Goal: Task Accomplishment & Management: Complete application form

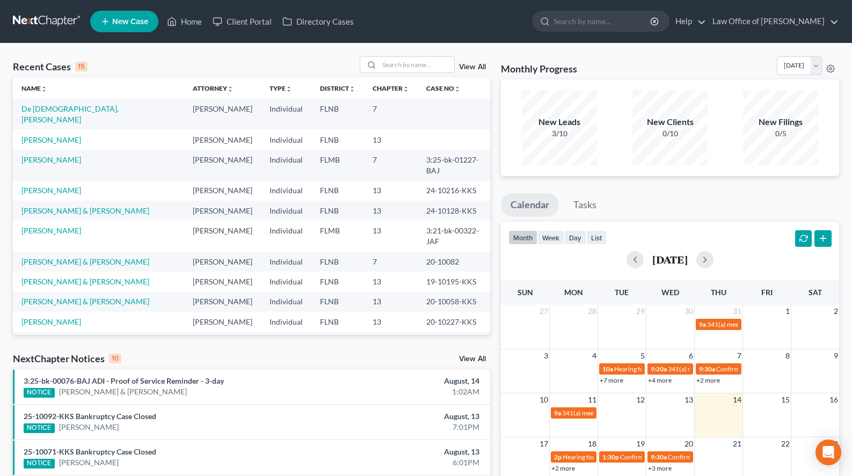
click at [120, 22] on span "New Case" at bounding box center [130, 22] width 36 height 8
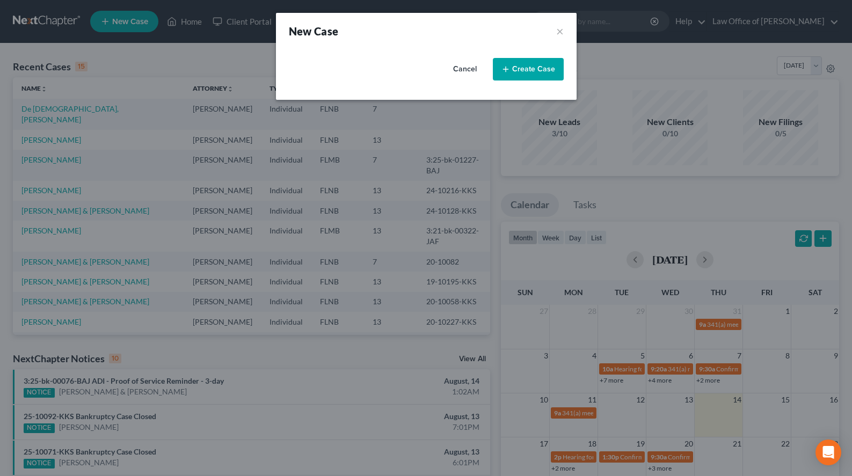
select select "16"
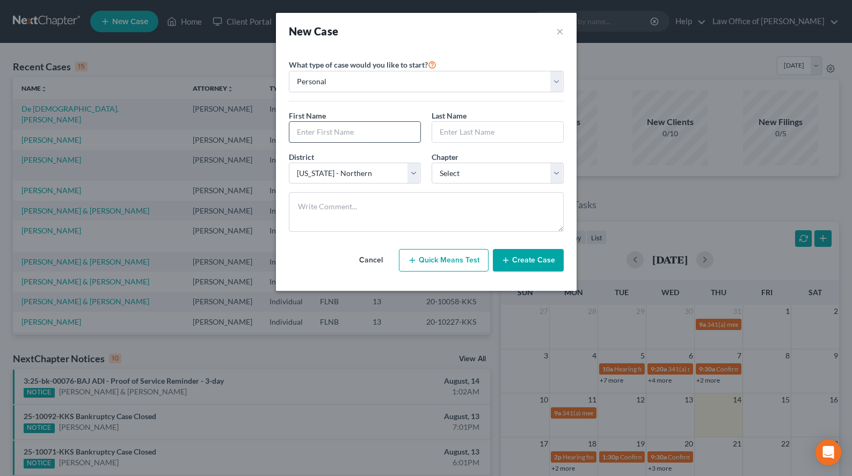
click at [326, 135] on input "text" at bounding box center [354, 132] width 131 height 20
type input "[PERSON_NAME]"
click at [431, 163] on select "Select 7 11 12 13" at bounding box center [497, 173] width 132 height 21
select select "0"
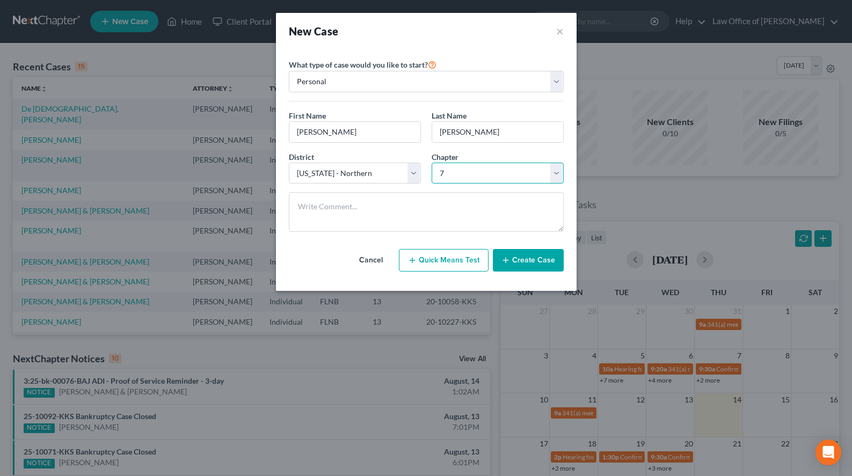
click option "7" at bounding box center [0, 0] width 0 height 0
click at [531, 57] on div "What type of case would you like to start? Personal Business First Name * Melin…" at bounding box center [426, 144] width 275 height 191
click at [523, 262] on button "Create Case" at bounding box center [528, 260] width 71 height 23
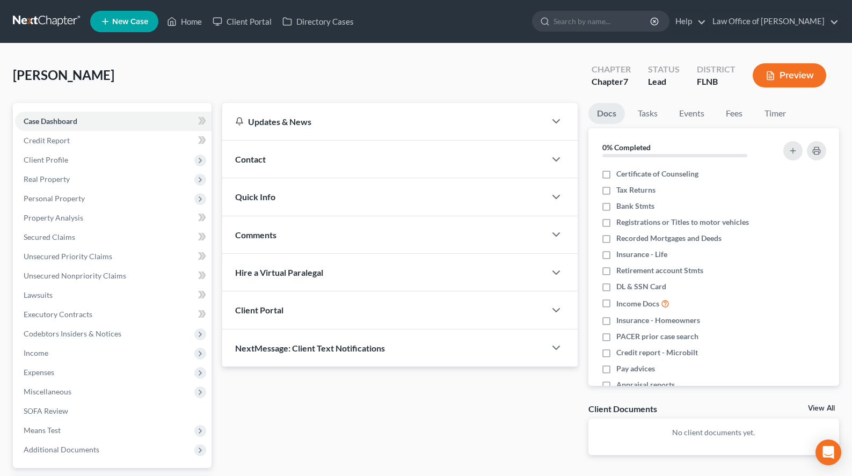
click at [548, 426] on div "Updates & News × District Notes Take a look at NextChapter's District Notes to …" at bounding box center [400, 287] width 366 height 369
click at [616, 284] on label "DL & SSN Card" at bounding box center [641, 286] width 50 height 11
click at [620, 284] on input "DL & SSN Card" at bounding box center [623, 284] width 7 height 7
checkbox input "true"
click at [384, 400] on div "Updates & News × District Notes Take a look at NextChapter's District Notes to …" at bounding box center [400, 287] width 366 height 369
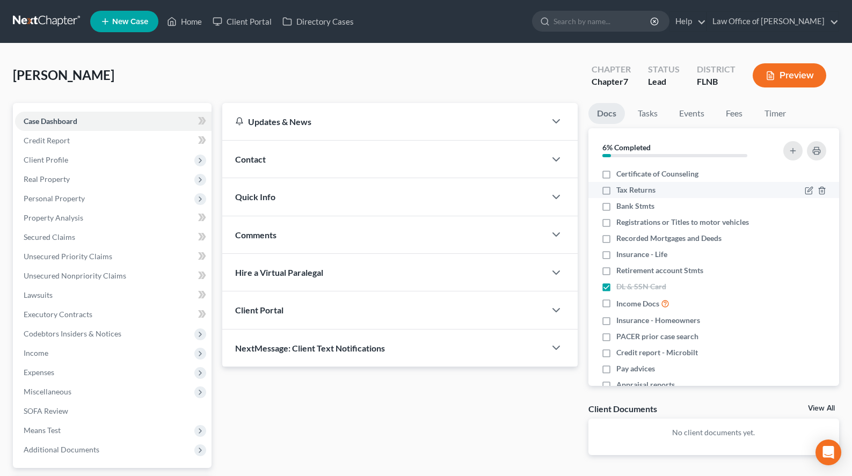
click at [808, 186] on div at bounding box center [814, 190] width 21 height 11
click at [806, 193] on icon "button" at bounding box center [808, 190] width 9 height 9
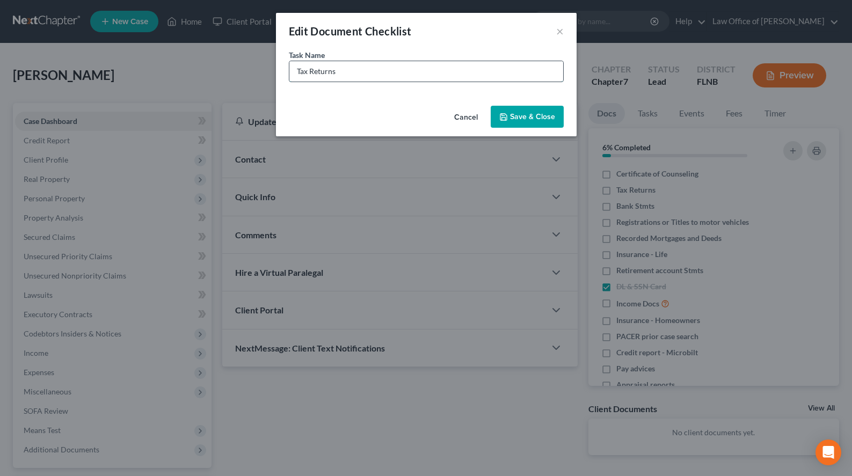
click at [388, 75] on input "Tax Returns" at bounding box center [426, 71] width 274 height 20
type input "2024 Tax Return"
click at [540, 123] on button "Save & Close" at bounding box center [526, 117] width 73 height 23
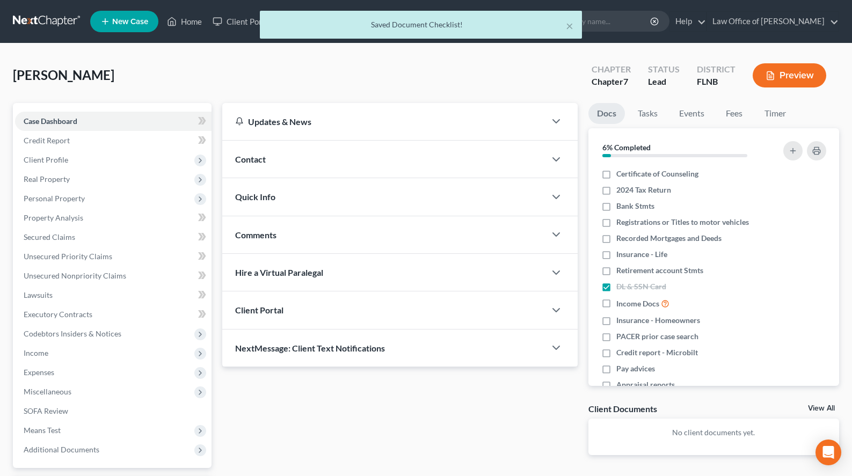
click at [33, 20] on div "× Saved Document Checklist!" at bounding box center [421, 27] width 852 height 33
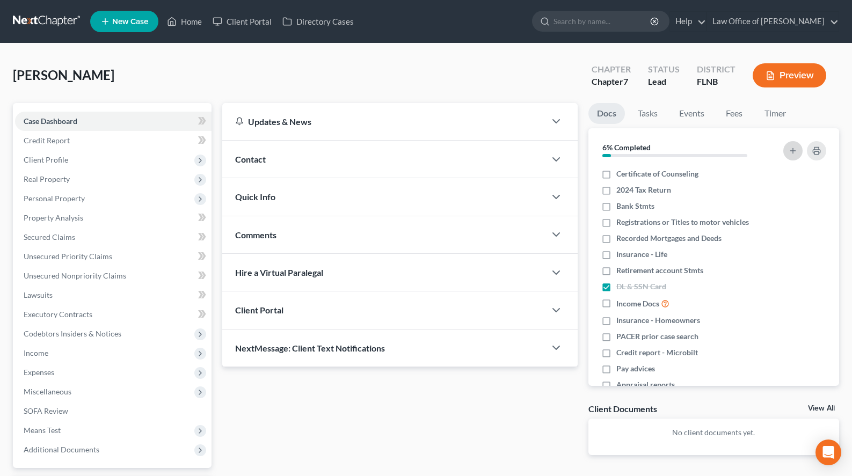
click at [793, 156] on button "button" at bounding box center [792, 150] width 19 height 19
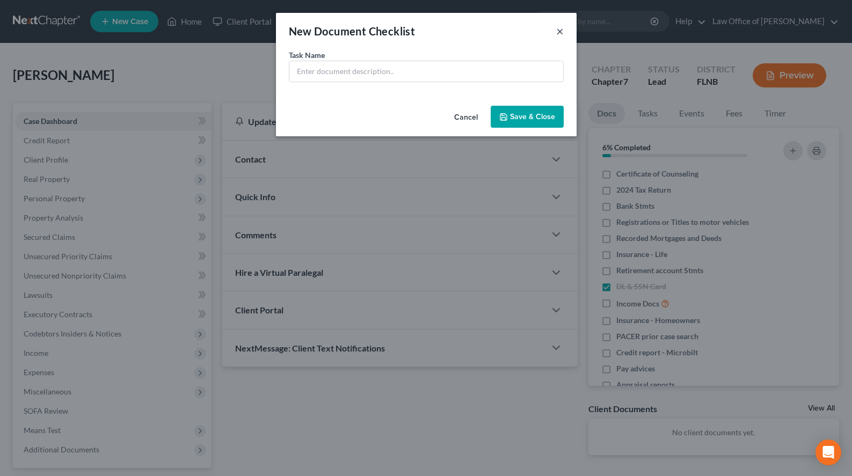
click at [556, 26] on button "×" at bounding box center [560, 31] width 8 height 13
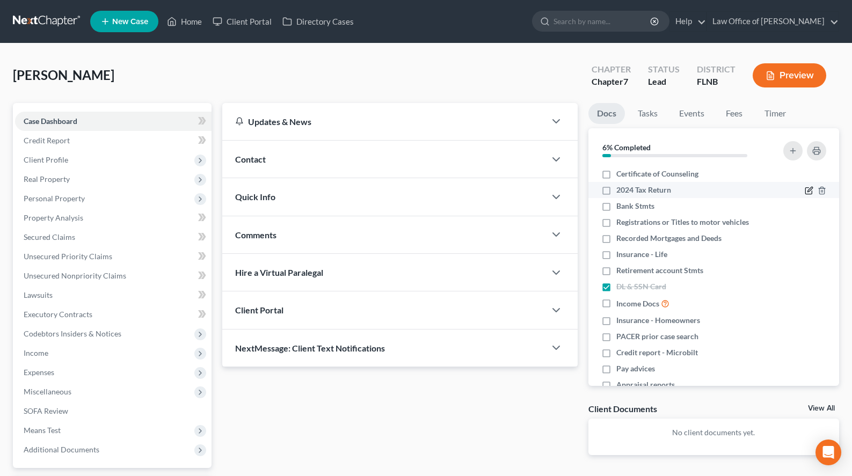
click at [809, 194] on icon "button" at bounding box center [808, 191] width 6 height 6
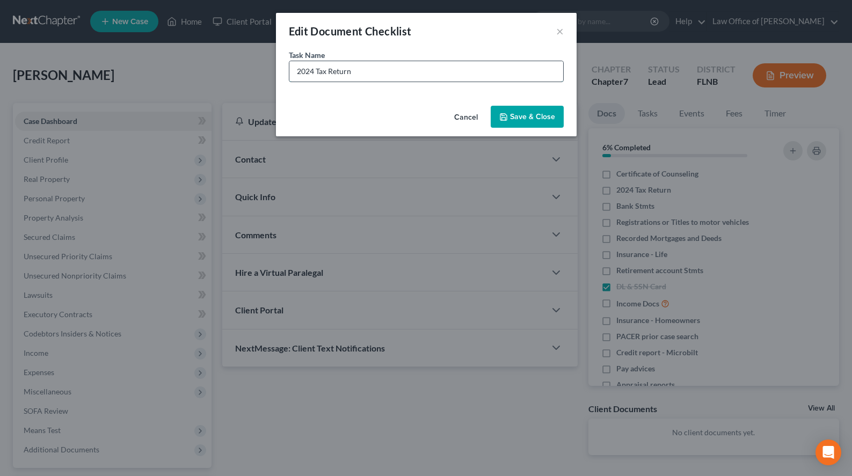
drag, startPoint x: 376, startPoint y: 78, endPoint x: 208, endPoint y: 62, distance: 168.7
click at [289, 62] on input "2024 Tax Return" at bounding box center [426, 71] width 274 height 20
click at [531, 113] on button "Save & Close" at bounding box center [526, 117] width 73 height 23
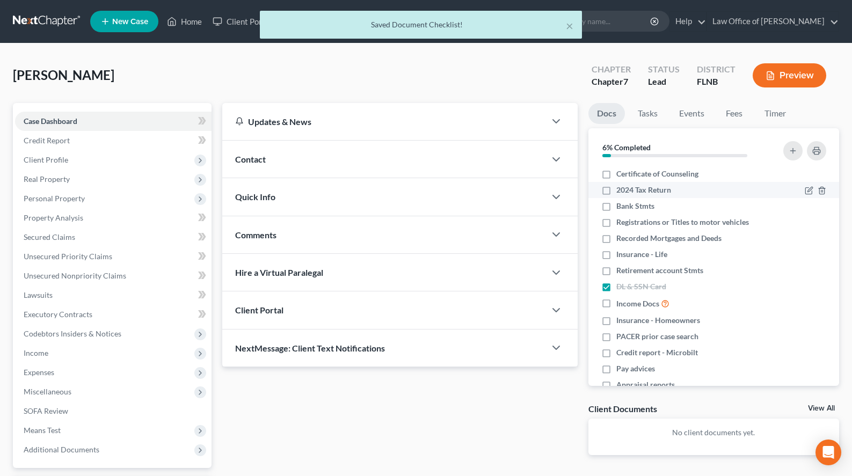
click at [616, 191] on label "2024 Tax Return" at bounding box center [643, 190] width 55 height 11
click at [620, 191] on input "2024 Tax Return" at bounding box center [623, 188] width 7 height 7
checkbox input "true"
click at [790, 150] on icon "button" at bounding box center [792, 150] width 9 height 9
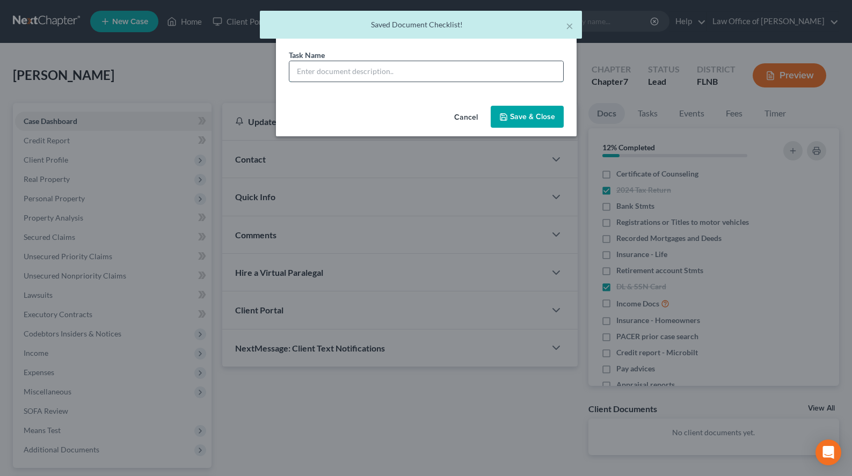
click at [487, 76] on input "text" at bounding box center [426, 71] width 274 height 20
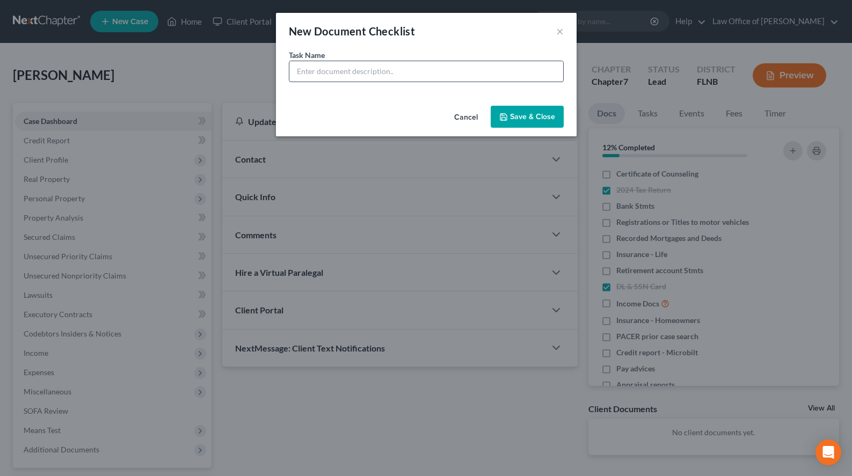
paste input "2024 Tax Return"
type input "2023 Tax Return"
click at [505, 130] on div "Cancel Save & Close" at bounding box center [426, 118] width 300 height 35
click at [507, 124] on button "Save & Close" at bounding box center [526, 117] width 73 height 23
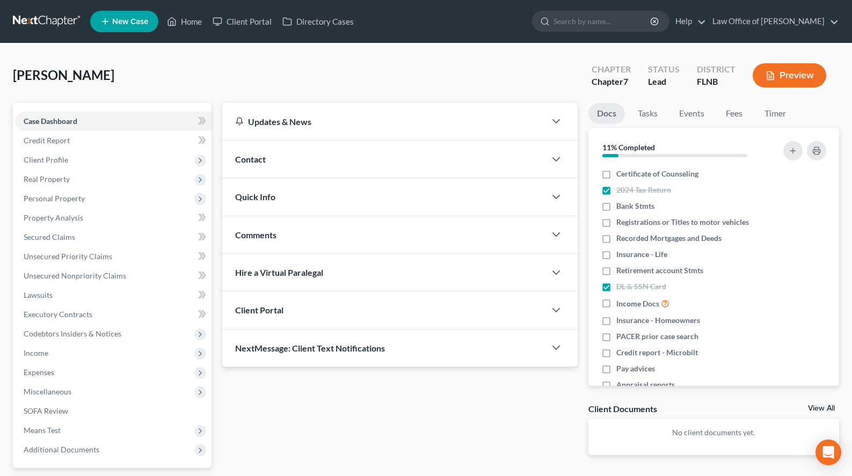
click at [39, 20] on link at bounding box center [47, 21] width 69 height 19
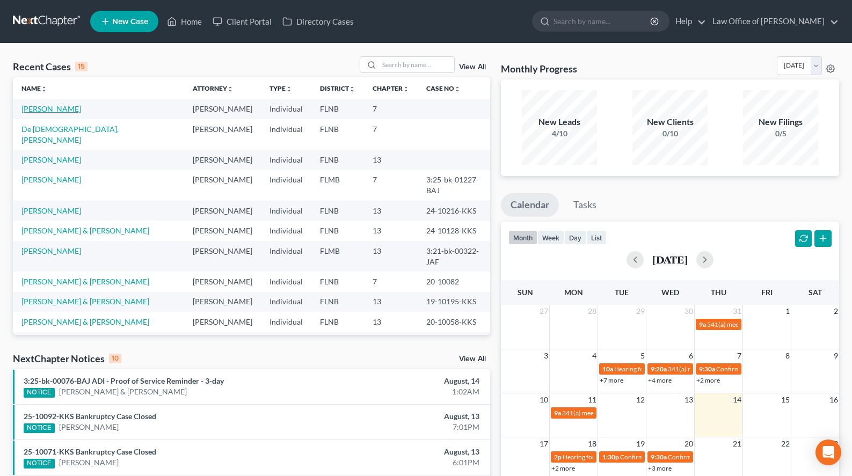
click at [42, 109] on link "[PERSON_NAME]" at bounding box center [51, 108] width 60 height 9
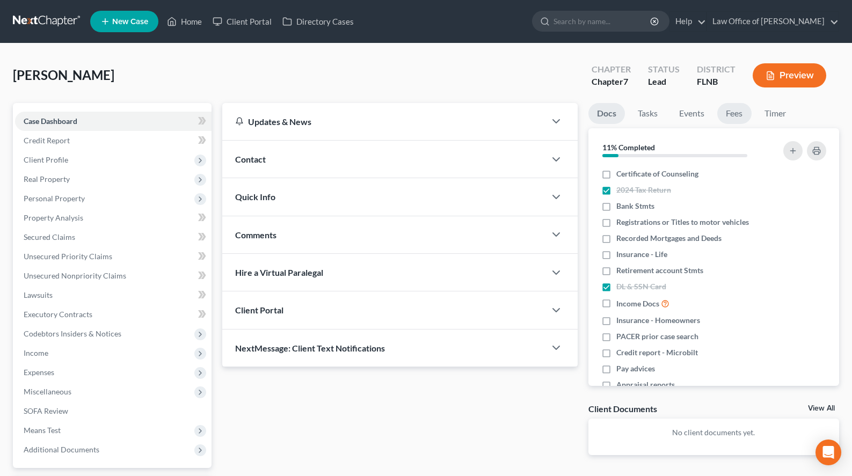
click at [734, 114] on link "Fees" at bounding box center [734, 113] width 34 height 21
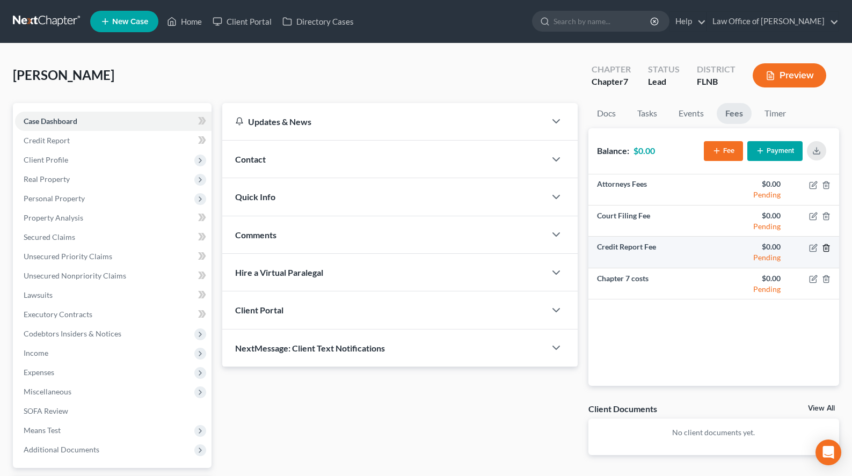
click at [829, 252] on icon "button" at bounding box center [826, 248] width 9 height 9
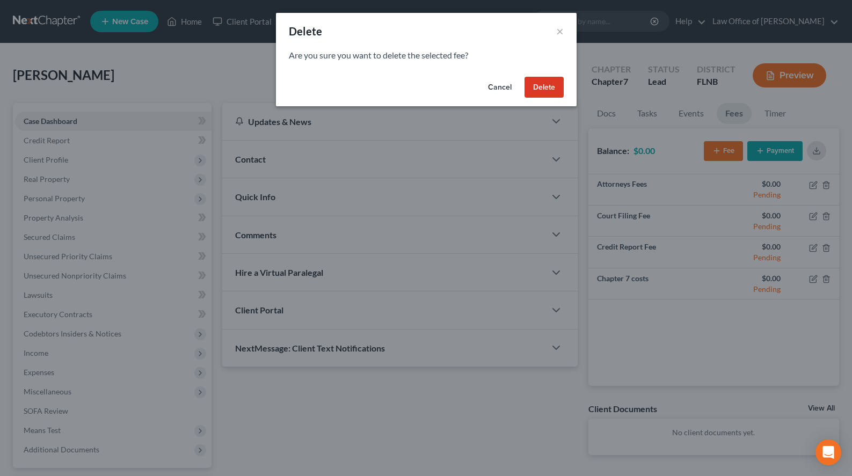
click at [547, 89] on button "Delete" at bounding box center [543, 87] width 39 height 21
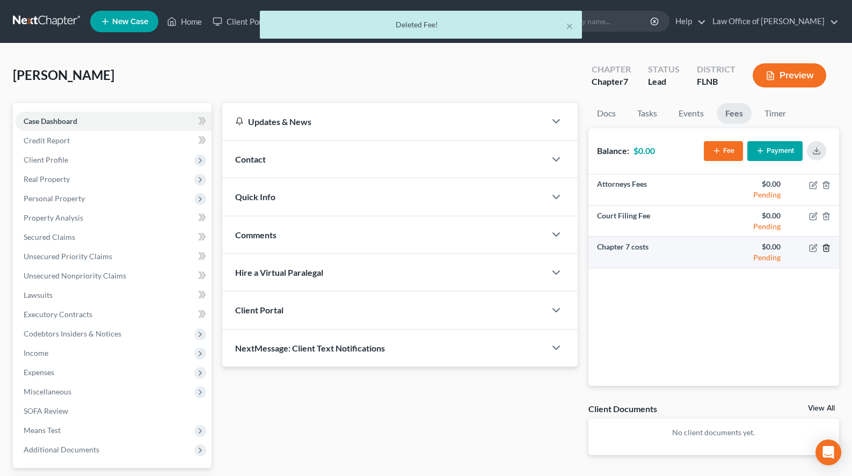
click at [827, 244] on icon "button" at bounding box center [825, 247] width 5 height 7
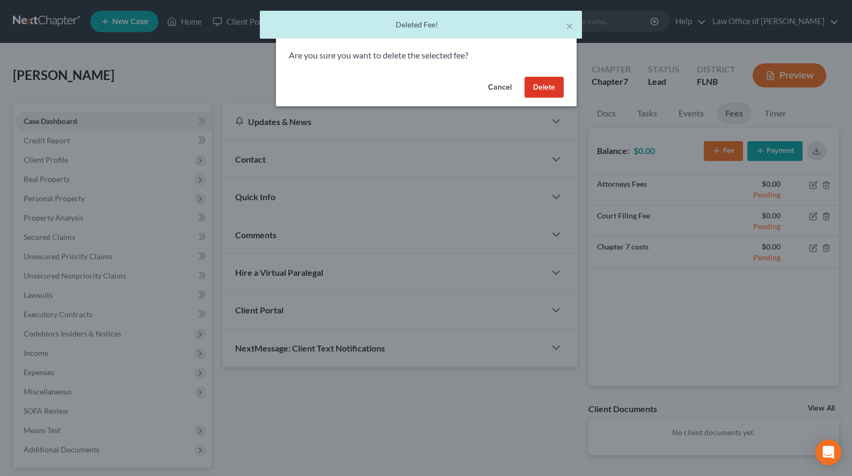
click at [534, 84] on button "Delete" at bounding box center [543, 87] width 39 height 21
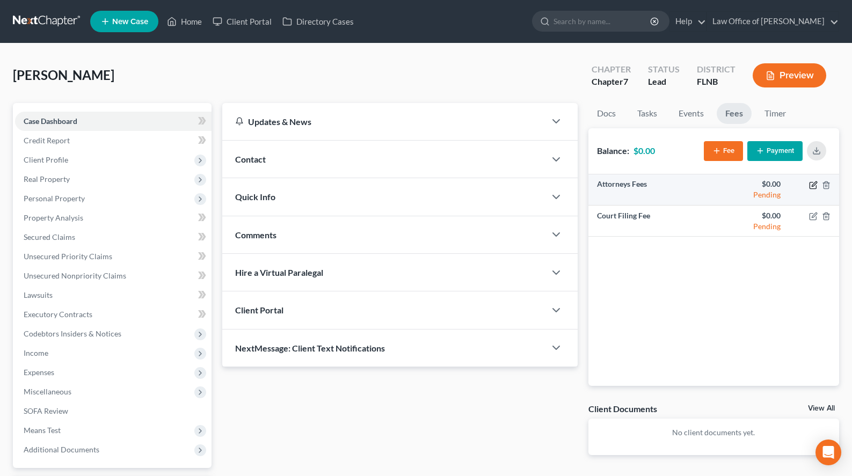
click at [813, 187] on icon "button" at bounding box center [813, 185] width 9 height 9
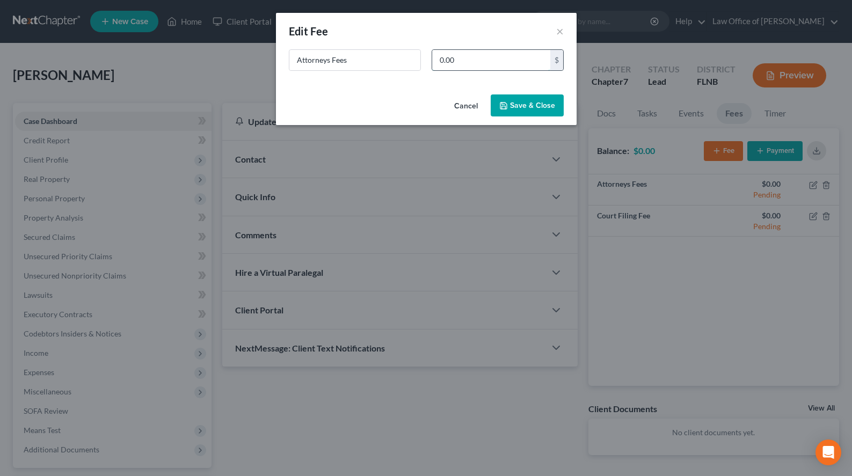
click at [540, 58] on input "0.00" at bounding box center [491, 60] width 118 height 20
type input "1,500.00"
click at [556, 101] on button "Save & Close" at bounding box center [526, 105] width 73 height 23
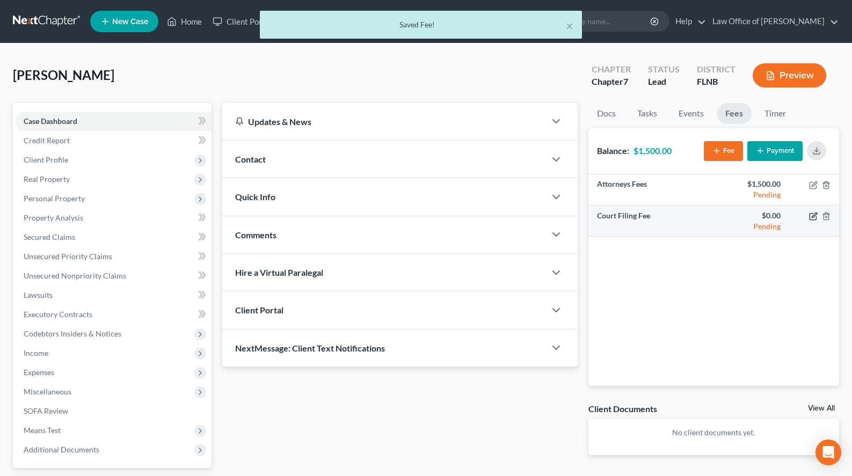
click at [809, 216] on icon "button" at bounding box center [812, 217] width 6 height 6
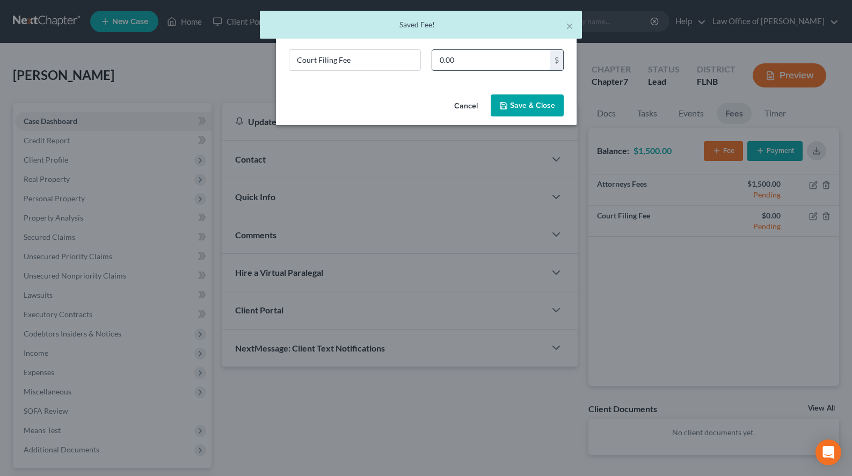
click at [540, 58] on input "0.00" at bounding box center [491, 60] width 118 height 20
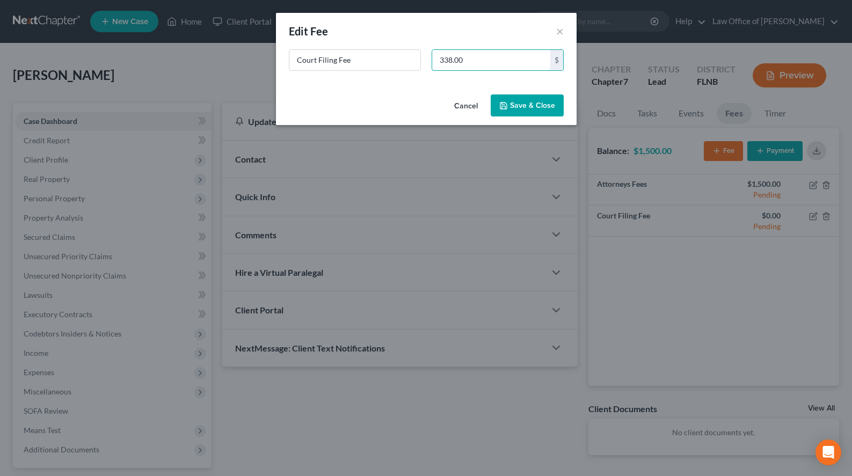
type input "338.00"
click at [542, 115] on button "Save & Close" at bounding box center [526, 105] width 73 height 23
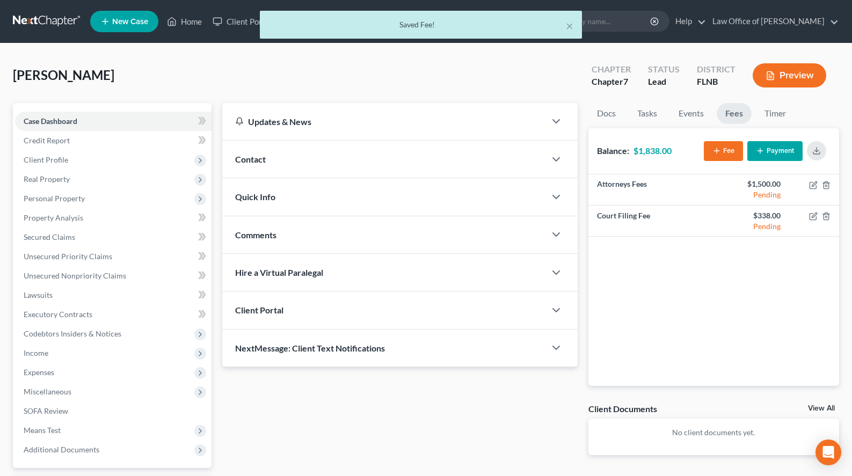
click at [759, 143] on button "Payment" at bounding box center [774, 151] width 55 height 20
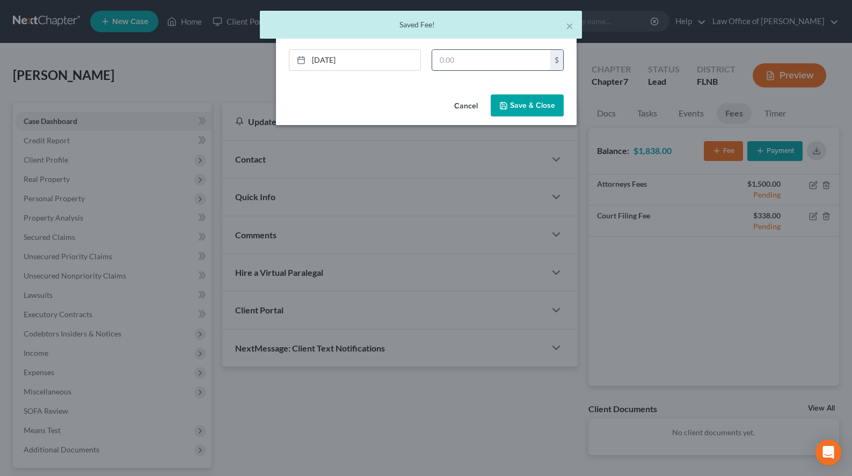
click at [456, 57] on input "text" at bounding box center [491, 60] width 118 height 20
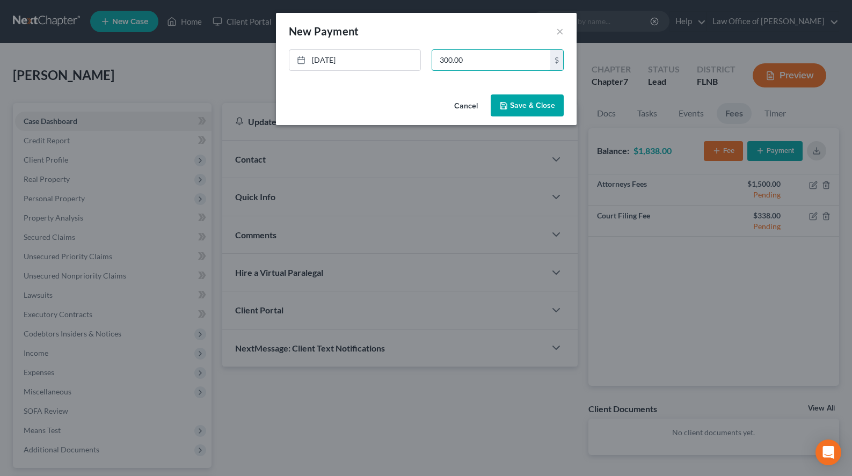
type input "300.00"
click at [503, 105] on icon "button" at bounding box center [503, 105] width 9 height 9
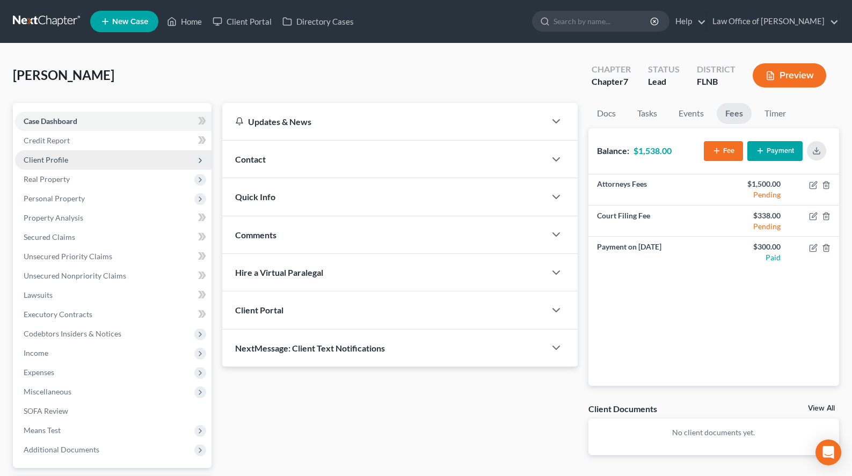
click at [96, 162] on span "Client Profile" at bounding box center [113, 159] width 196 height 19
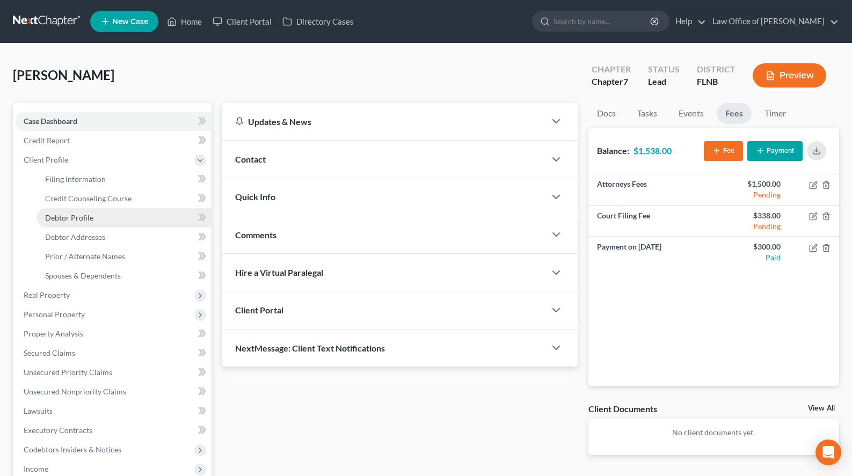
click at [136, 220] on link "Debtor Profile" at bounding box center [123, 217] width 175 height 19
select select "0"
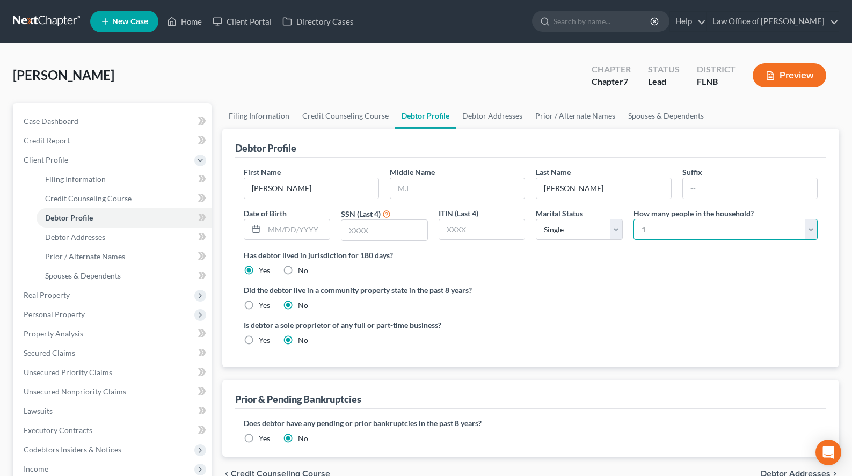
click at [633, 219] on select "Select 1 2 3 4 5 6 7 8 9 10 11 12 13 14 15 16 17 18 19 20" at bounding box center [725, 229] width 184 height 21
select select "1"
click option "2" at bounding box center [0, 0] width 0 height 0
click at [536, 219] on select "Select Single Married Separated Divorced Widowed" at bounding box center [579, 229] width 87 height 21
select select "3"
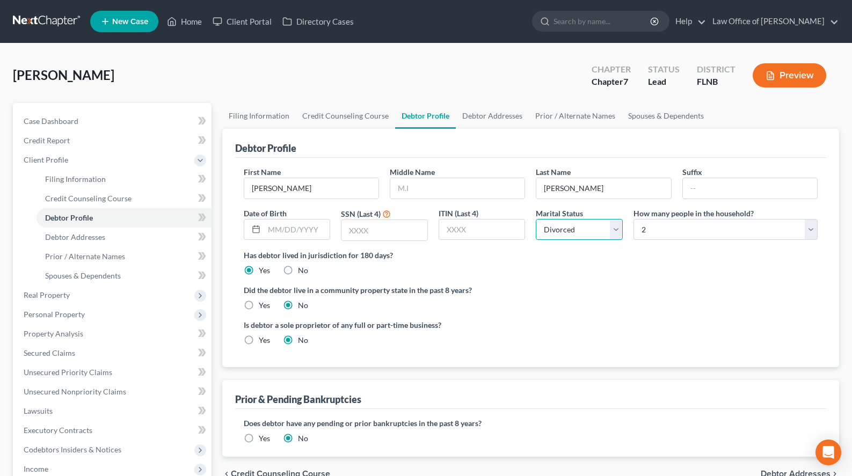
click option "Divorced" at bounding box center [0, 0] width 0 height 0
click at [100, 271] on span "Spouses & Dependents" at bounding box center [83, 275] width 76 height 9
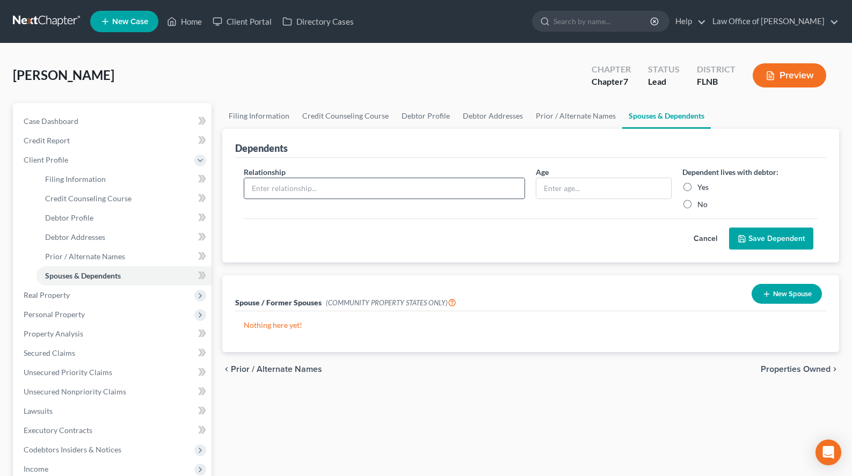
click at [305, 181] on input "text" at bounding box center [384, 188] width 281 height 20
type input "Son"
click at [571, 180] on input "text" at bounding box center [603, 188] width 134 height 20
type input "2"
click at [697, 186] on label "Yes" at bounding box center [702, 187] width 11 height 11
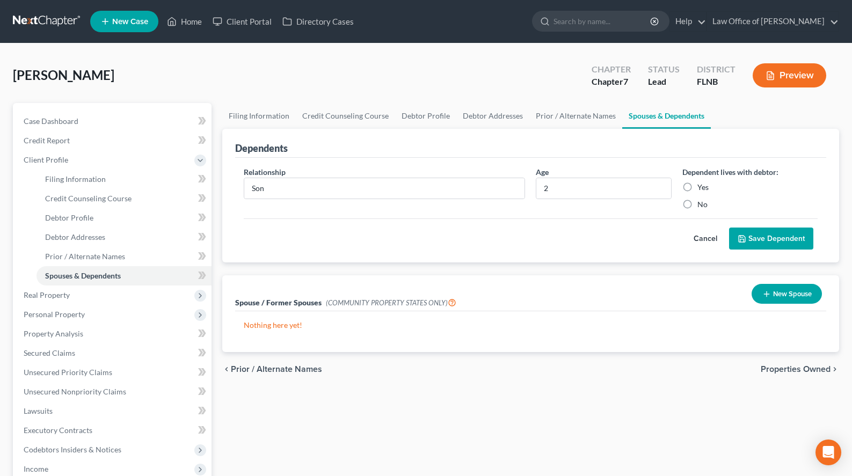
click at [701, 186] on input "Yes" at bounding box center [704, 185] width 7 height 7
radio input "true"
click at [760, 236] on button "Save Dependent" at bounding box center [771, 239] width 84 height 23
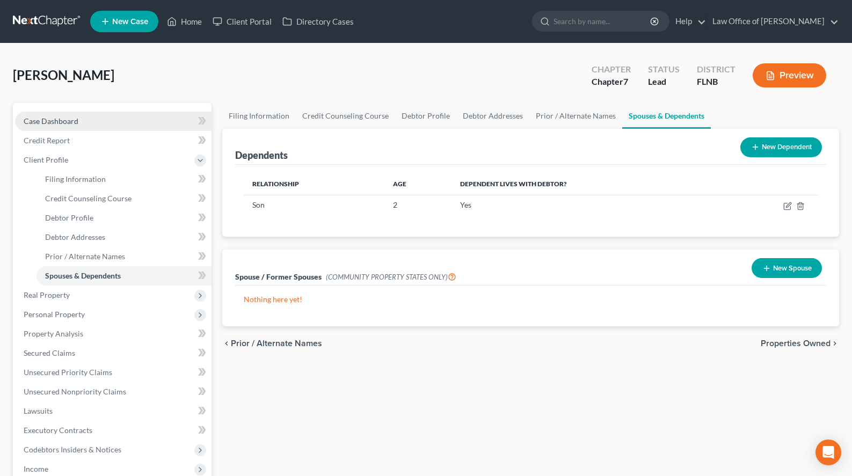
click at [46, 115] on link "Case Dashboard" at bounding box center [113, 121] width 196 height 19
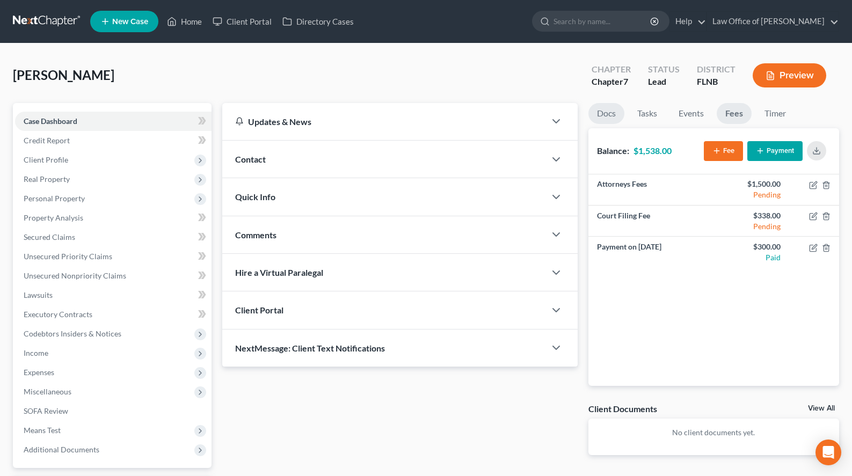
click at [598, 122] on link "Docs" at bounding box center [606, 113] width 36 height 21
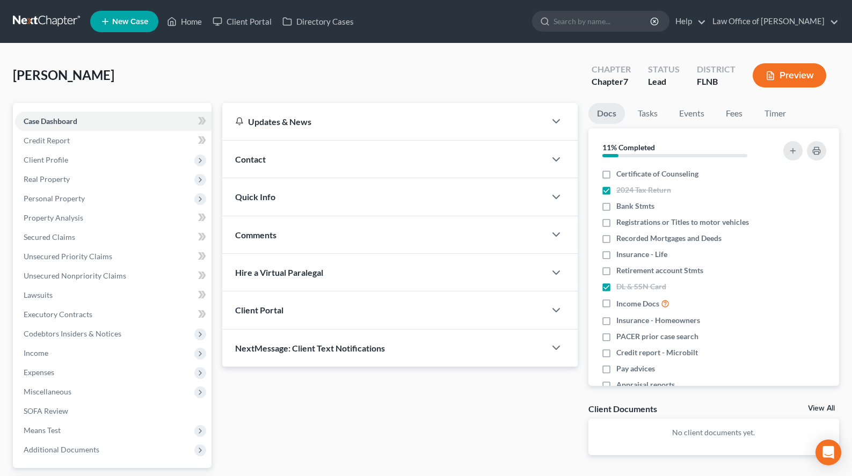
click at [519, 86] on div "Grimmage, Melinda Upgraded Chapter Chapter 7 Status Lead District FLNB Preview" at bounding box center [426, 79] width 826 height 47
click at [523, 160] on div "Contact" at bounding box center [383, 159] width 323 height 37
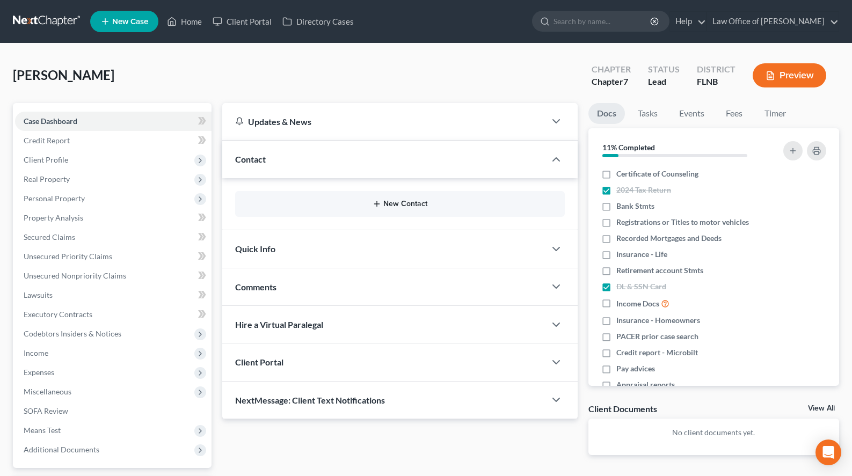
click at [413, 200] on button "New Contact" at bounding box center [400, 204] width 312 height 9
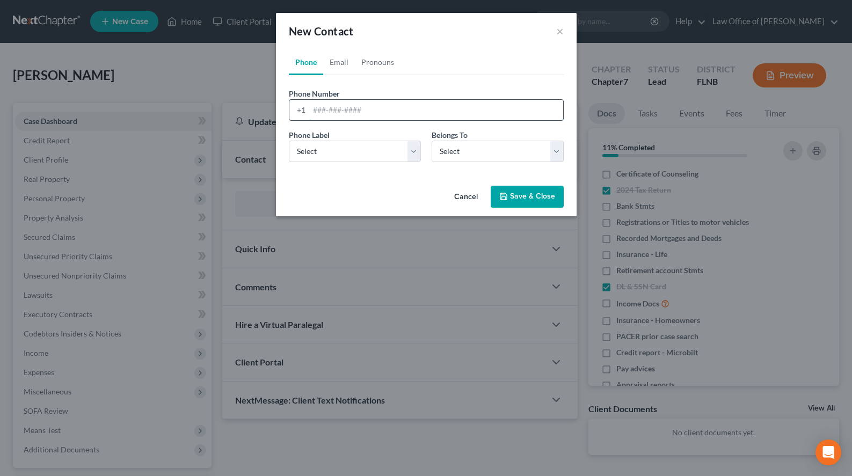
click at [408, 113] on input "tel" at bounding box center [436, 110] width 254 height 20
paste input "(352) 256-4247"
type input "(352) 256-4247"
click at [289, 141] on select "Select Mobile Home Work Other" at bounding box center [355, 151] width 132 height 21
select select "0"
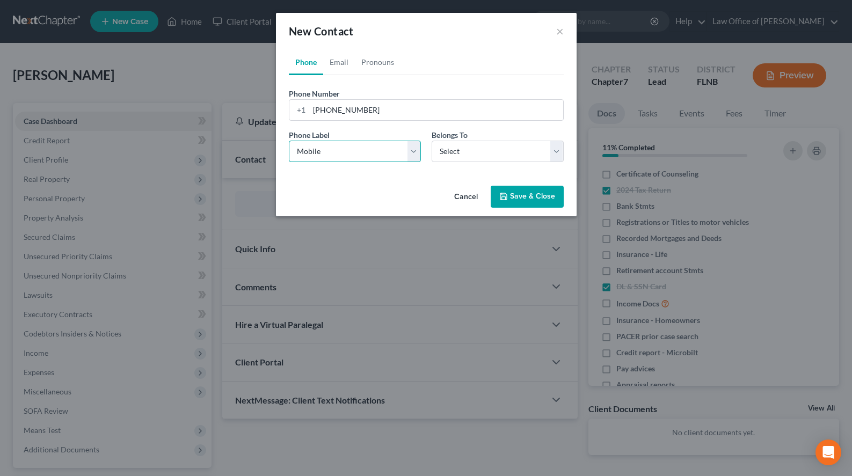
click option "Mobile" at bounding box center [0, 0] width 0 height 0
click at [431, 141] on select "Select Client Other" at bounding box center [497, 151] width 132 height 21
select select "0"
click option "Client" at bounding box center [0, 0] width 0 height 0
click at [342, 59] on link "Email" at bounding box center [339, 62] width 32 height 26
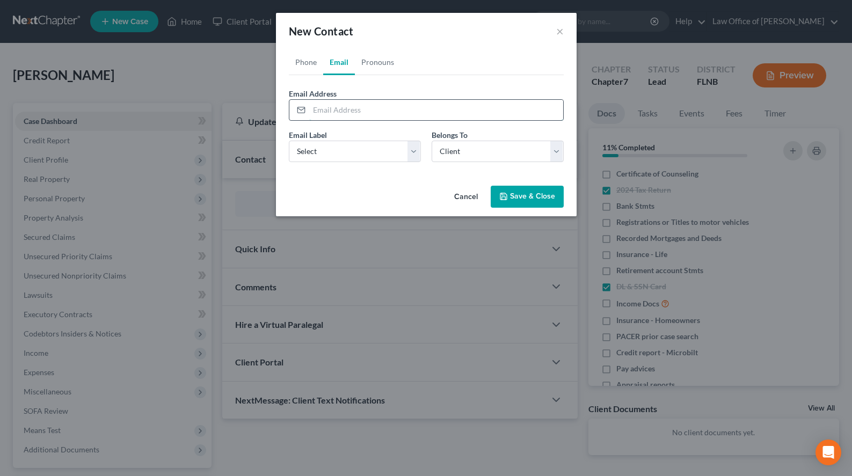
click at [494, 108] on input "email" at bounding box center [436, 110] width 254 height 20
paste input "melindagrimmage@gmail.com"
type input "melindagrimmage@gmail.com"
click at [289, 141] on select "Select Home Work Other" at bounding box center [355, 151] width 132 height 21
select select "0"
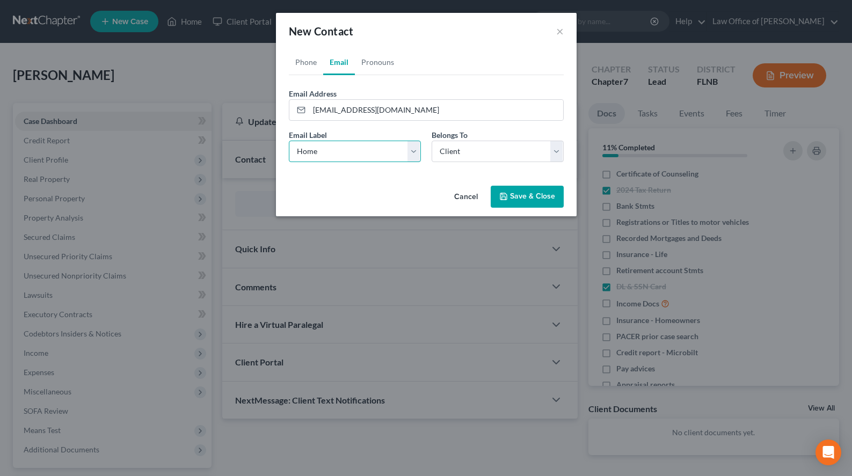
click option "Home" at bounding box center [0, 0] width 0 height 0
click at [379, 63] on link "Pronouns" at bounding box center [378, 62] width 46 height 26
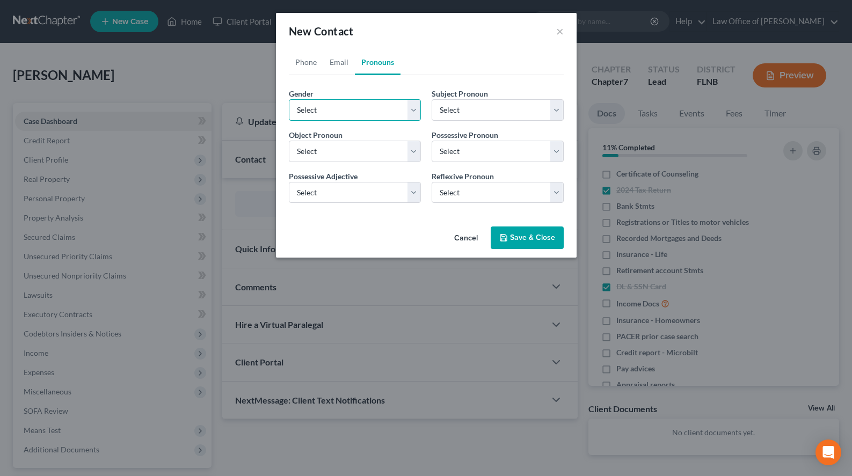
click at [289, 99] on select "Select Male Female Non Binary More Than One Person" at bounding box center [355, 109] width 132 height 21
select select "1"
click option "Female" at bounding box center [0, 0] width 0 height 0
select select "1"
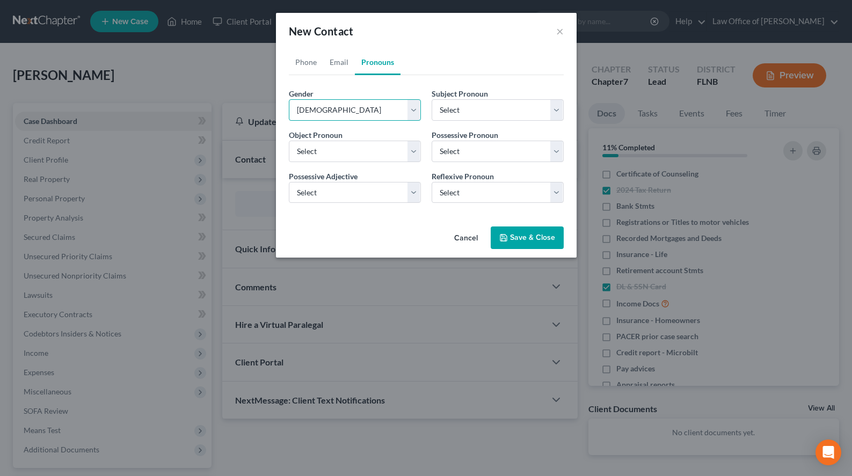
select select "1"
click at [518, 239] on button "Save & Close" at bounding box center [526, 237] width 73 height 23
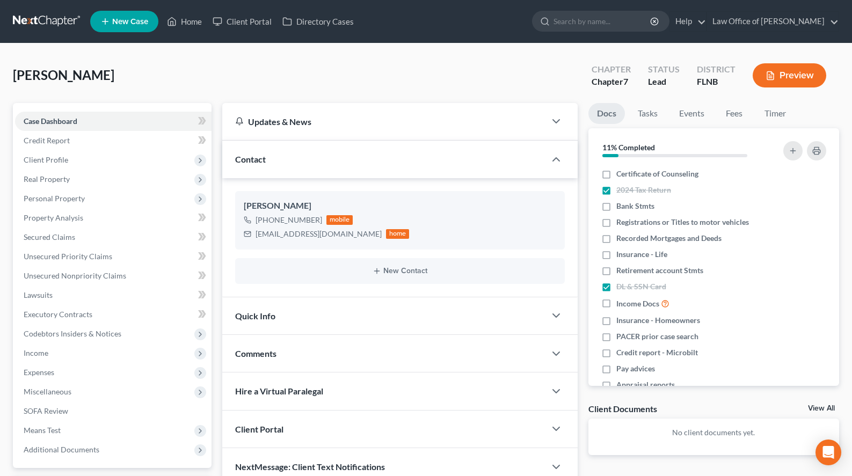
click at [32, 17] on link at bounding box center [47, 21] width 69 height 19
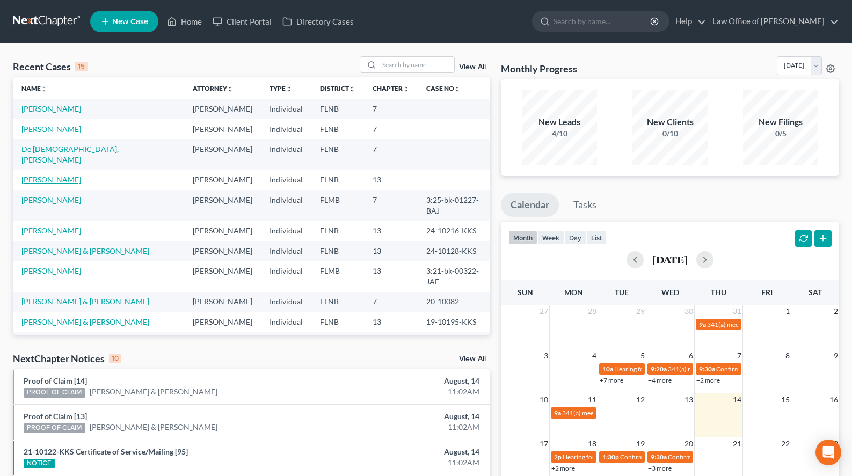
click at [68, 175] on link "[PERSON_NAME]" at bounding box center [51, 179] width 60 height 9
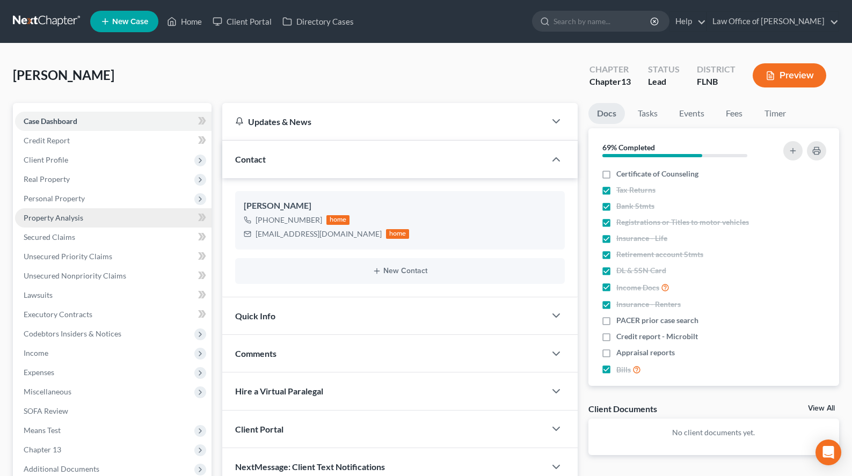
click at [117, 208] on link "Property Analysis" at bounding box center [113, 217] width 196 height 19
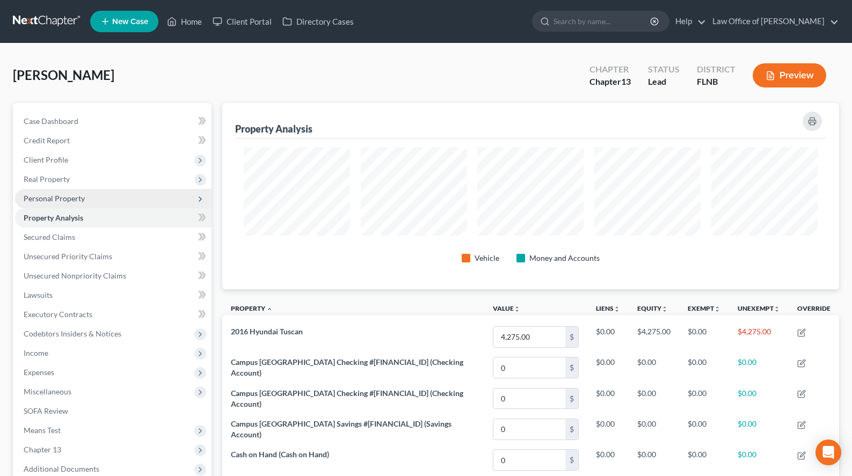
scroll to position [186, 617]
click at [115, 198] on span "Personal Property" at bounding box center [113, 198] width 196 height 19
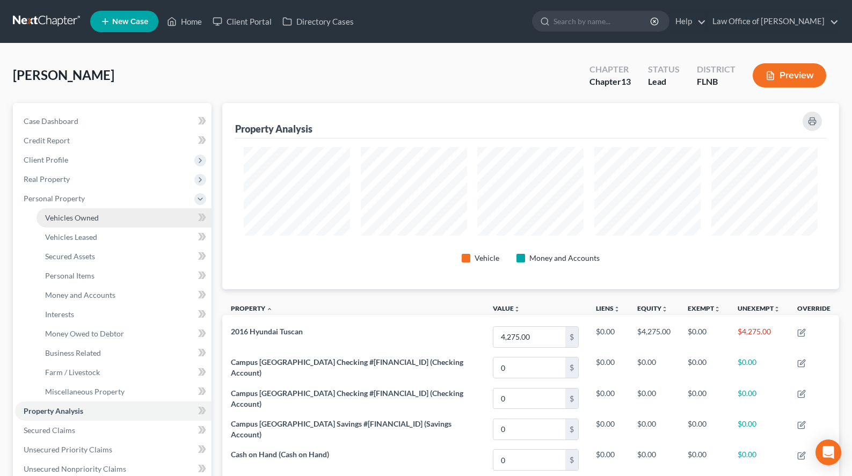
click at [116, 223] on link "Vehicles Owned" at bounding box center [123, 217] width 175 height 19
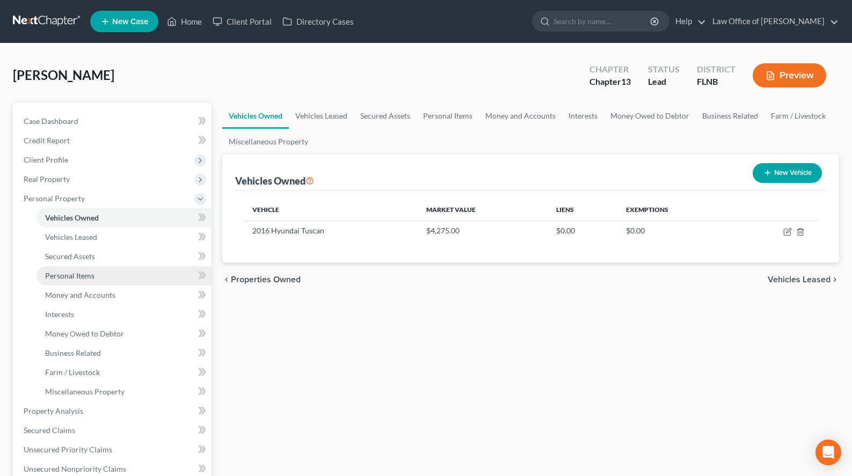
click at [123, 278] on link "Personal Items" at bounding box center [123, 275] width 175 height 19
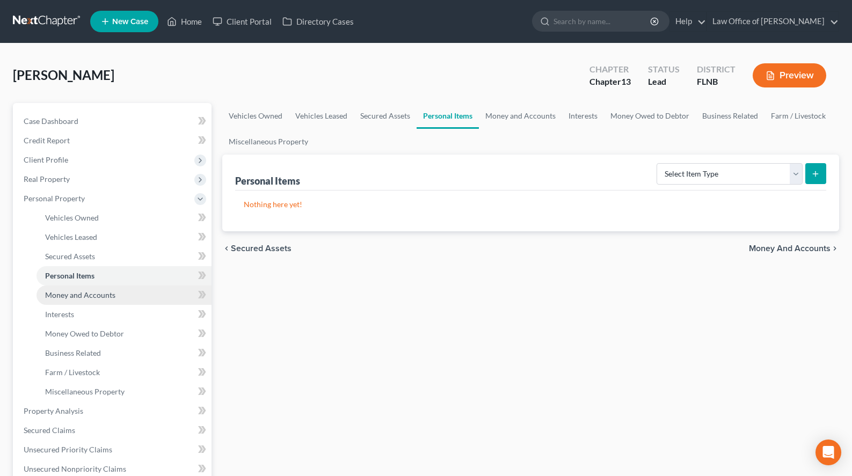
click at [126, 302] on link "Money and Accounts" at bounding box center [123, 294] width 175 height 19
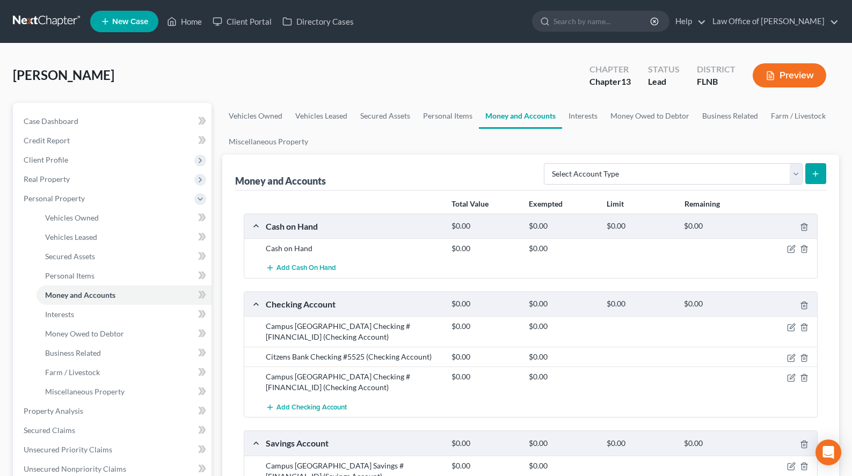
click at [55, 22] on link at bounding box center [47, 21] width 69 height 19
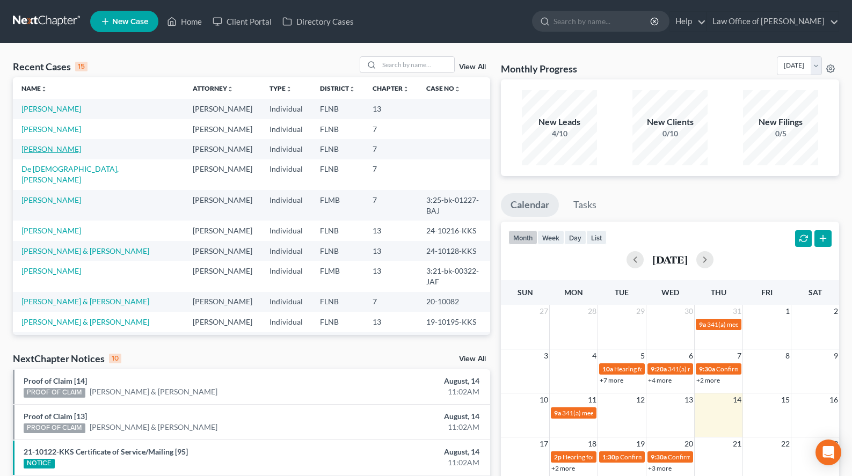
click at [77, 146] on link "[PERSON_NAME]" at bounding box center [51, 148] width 60 height 9
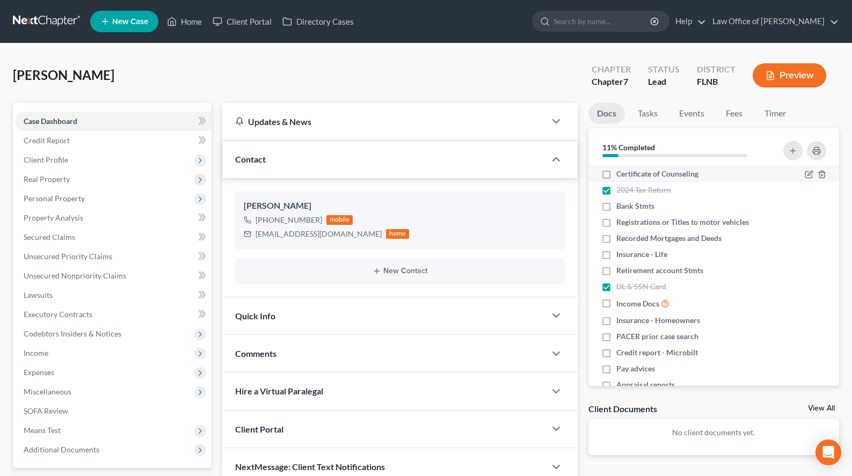
click at [632, 172] on span "Certificate of Counseling" at bounding box center [657, 173] width 82 height 11
click at [627, 172] on input "Certificate of Counseling" at bounding box center [623, 171] width 7 height 7
checkbox input "true"
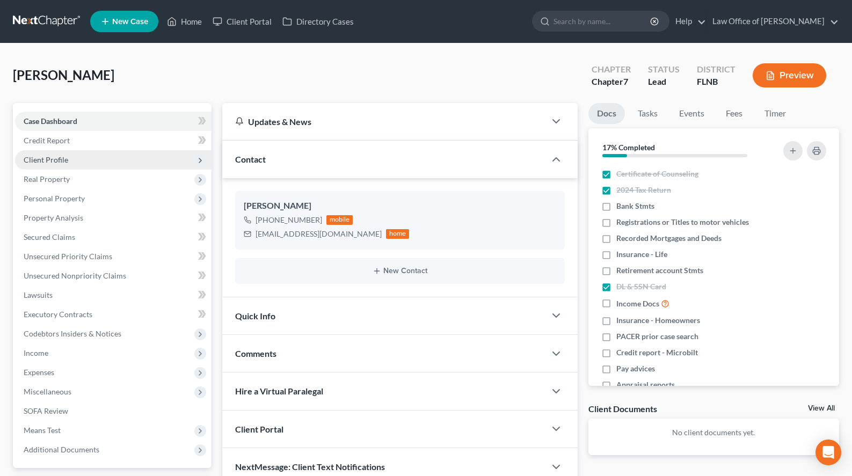
click at [78, 158] on span "Client Profile" at bounding box center [113, 159] width 196 height 19
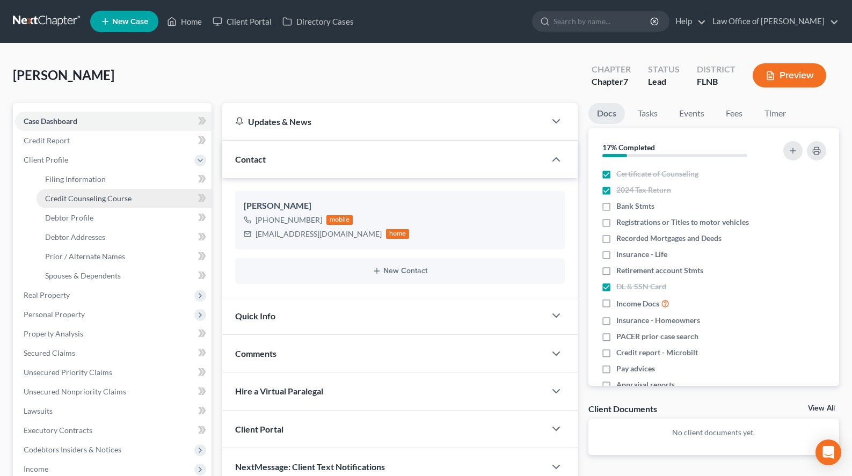
click at [94, 198] on span "Credit Counseling Course" at bounding box center [88, 198] width 86 height 9
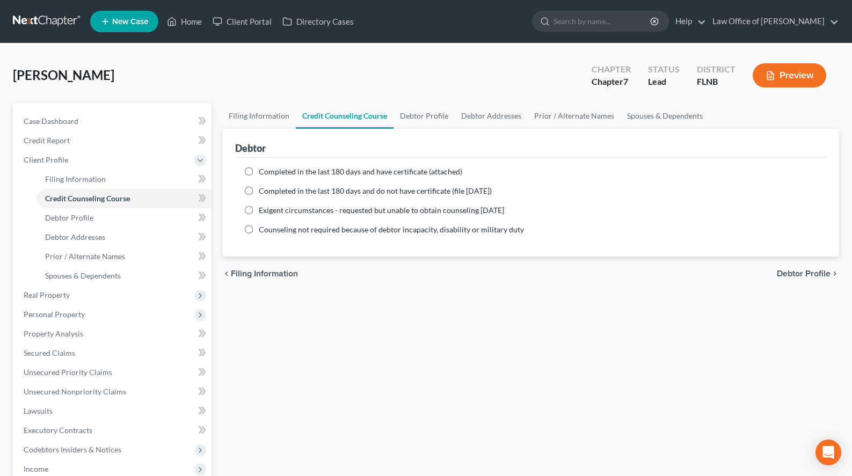
click at [285, 167] on span "Completed in the last 180 days and have certificate (attached)" at bounding box center [360, 171] width 203 height 9
click at [270, 167] on input "Completed in the last 180 days and have certificate (attached)" at bounding box center [266, 169] width 7 height 7
radio input "true"
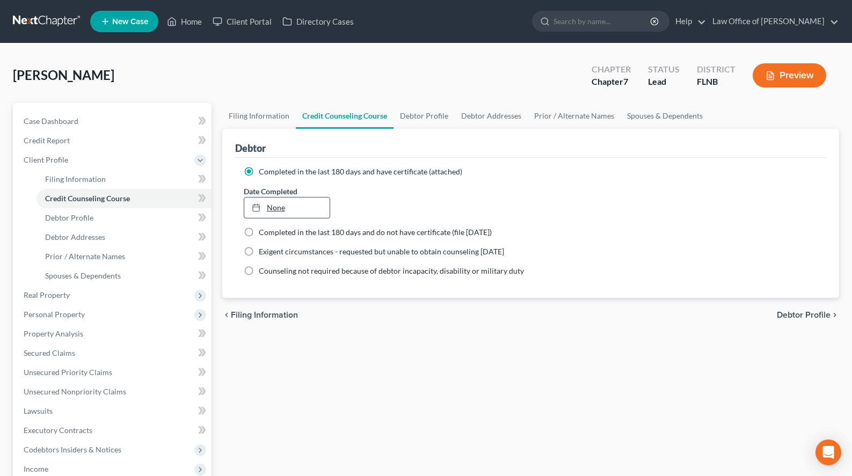
type input "[DATE]"
click at [290, 204] on link "[DATE]" at bounding box center [287, 207] width 86 height 20
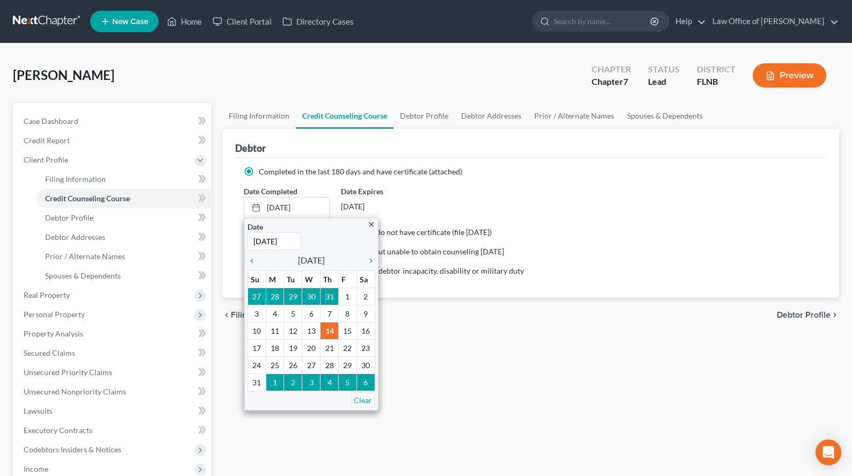
click at [472, 370] on div "Filing Information Credit Counseling Course Debtor Profile Debtor Addresses Pri…" at bounding box center [530, 374] width 627 height 542
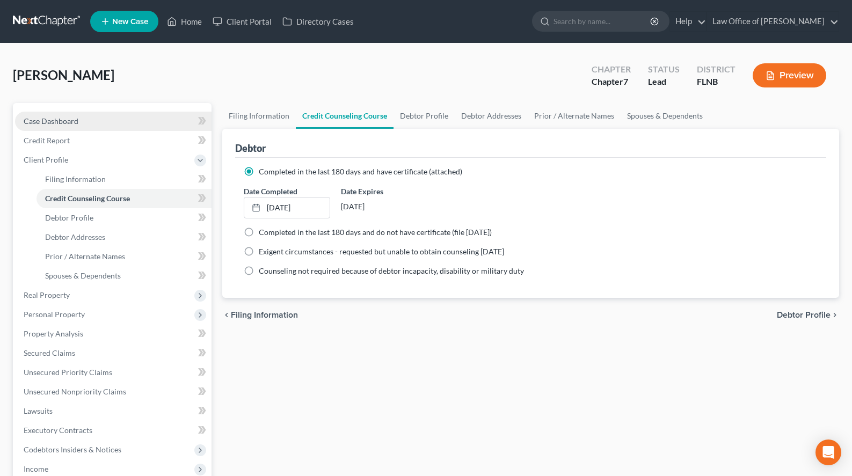
click at [84, 121] on link "Case Dashboard" at bounding box center [113, 121] width 196 height 19
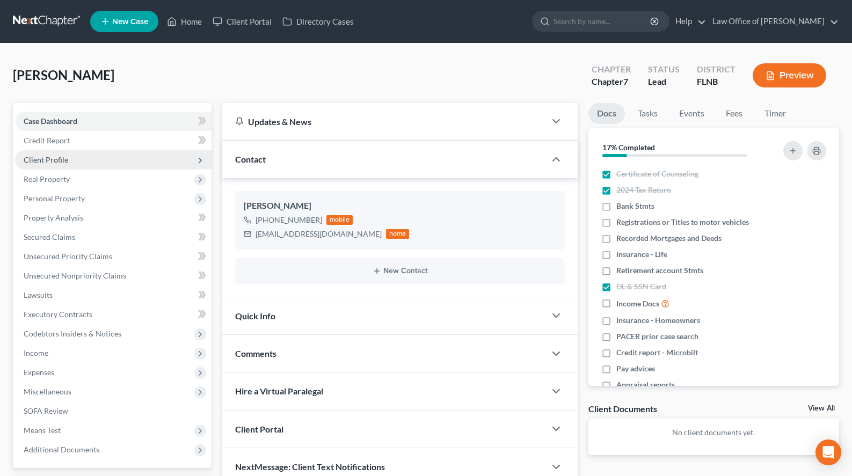
click at [75, 155] on span "Client Profile" at bounding box center [113, 159] width 196 height 19
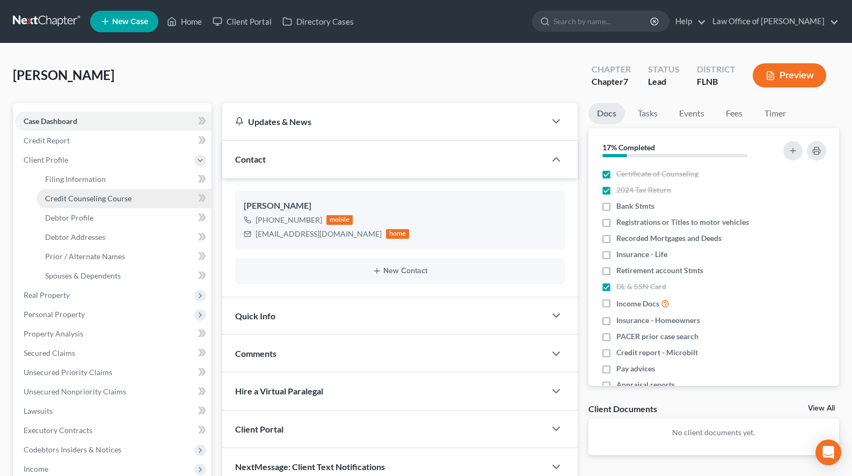
click at [116, 201] on span "Credit Counseling Course" at bounding box center [88, 198] width 86 height 9
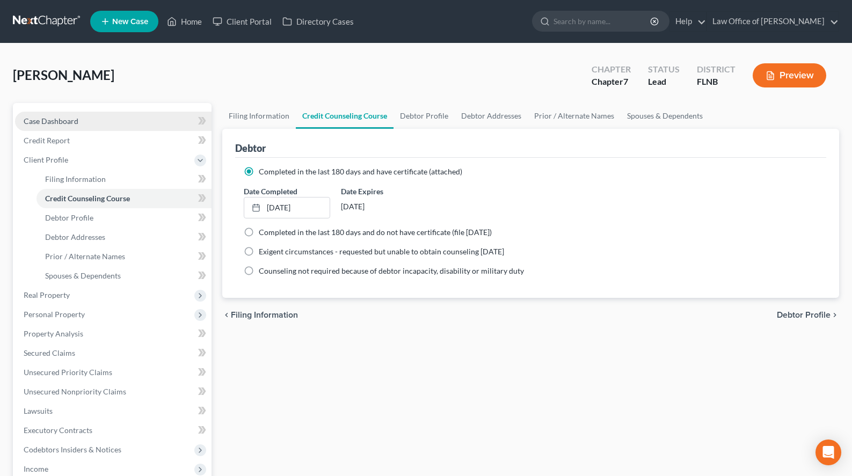
click at [72, 124] on span "Case Dashboard" at bounding box center [51, 120] width 55 height 9
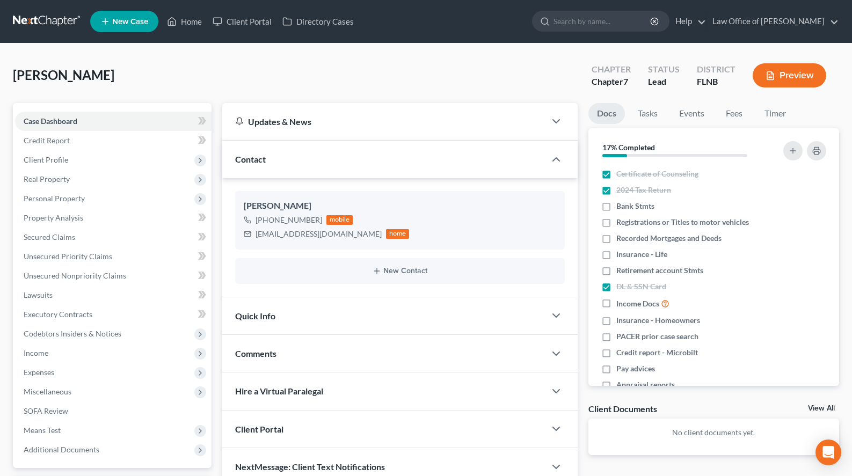
click at [817, 405] on link "View All" at bounding box center [821, 409] width 27 height 8
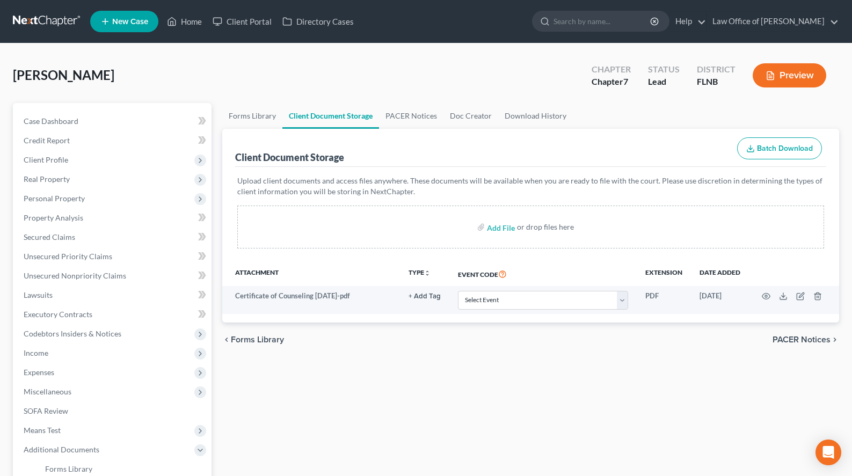
click at [746, 329] on div "chevron_left Forms Library PACER Notices chevron_right" at bounding box center [530, 339] width 617 height 34
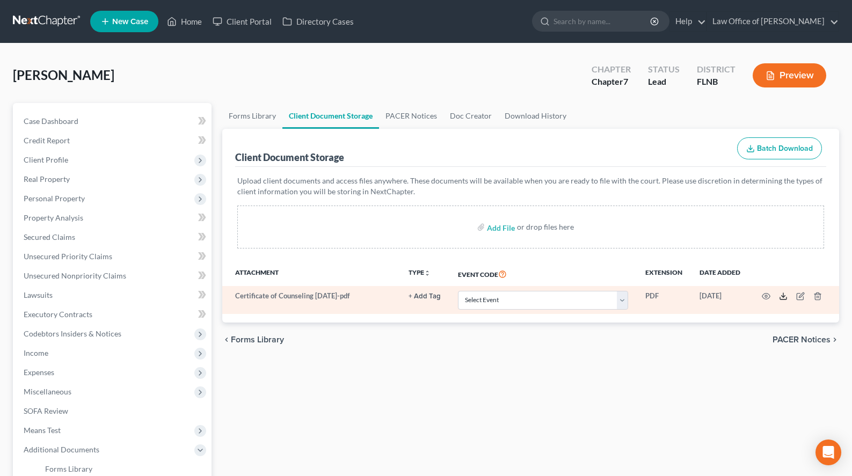
click at [784, 299] on icon at bounding box center [783, 296] width 9 height 9
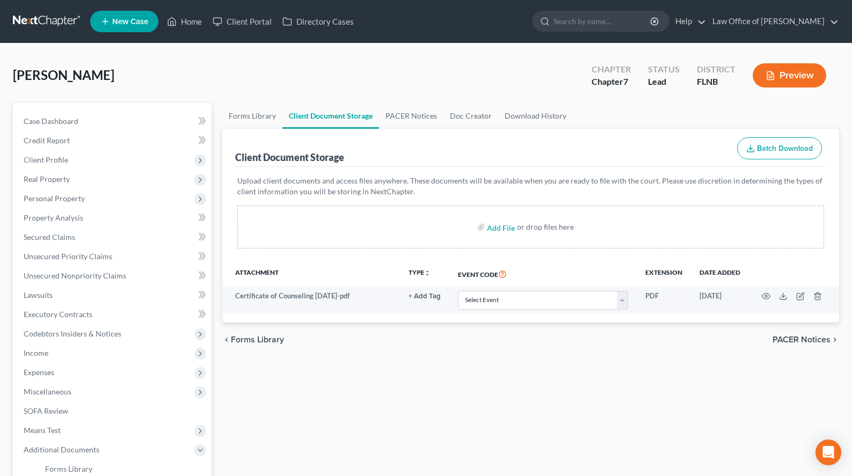
click at [313, 78] on div "Grimmage, Melinda Upgraded Chapter Chapter 7 Status Lead District FLNB Preview" at bounding box center [426, 79] width 826 height 47
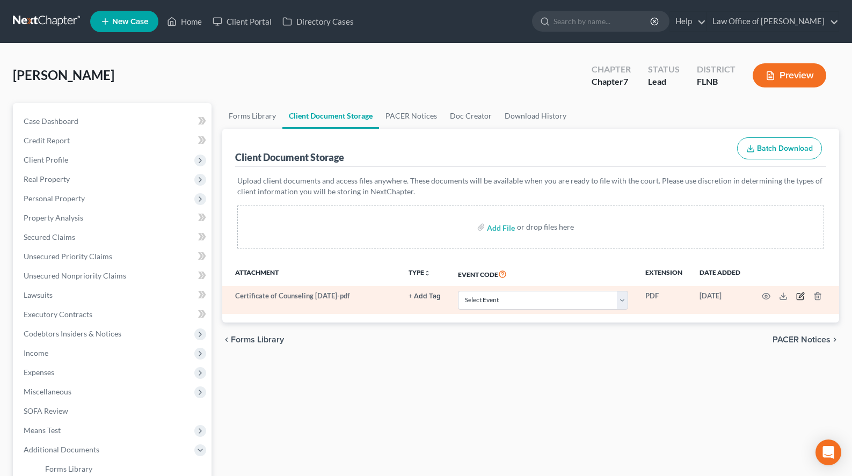
click at [797, 295] on icon "button" at bounding box center [799, 297] width 6 height 6
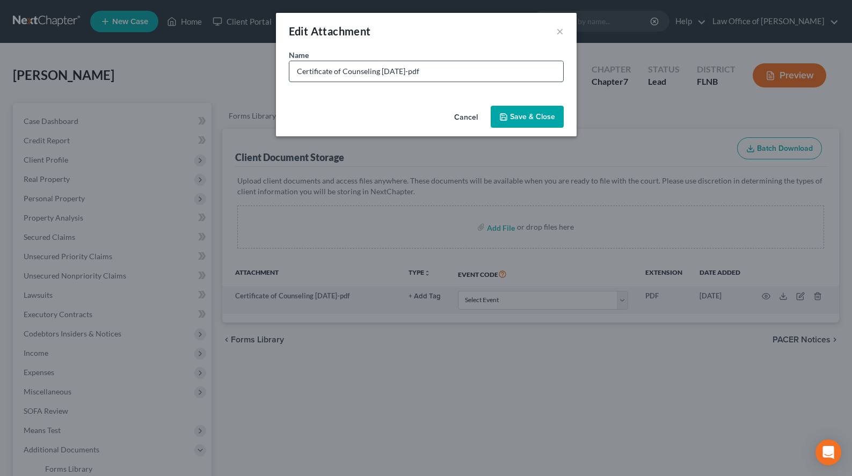
click at [423, 70] on input "Certificate of Counseling 2025-08-14-pdf" at bounding box center [426, 71] width 274 height 20
type input "Certificate of Counseling 2025-08-14.pdf"
click at [507, 112] on button "Save & Close" at bounding box center [526, 117] width 73 height 23
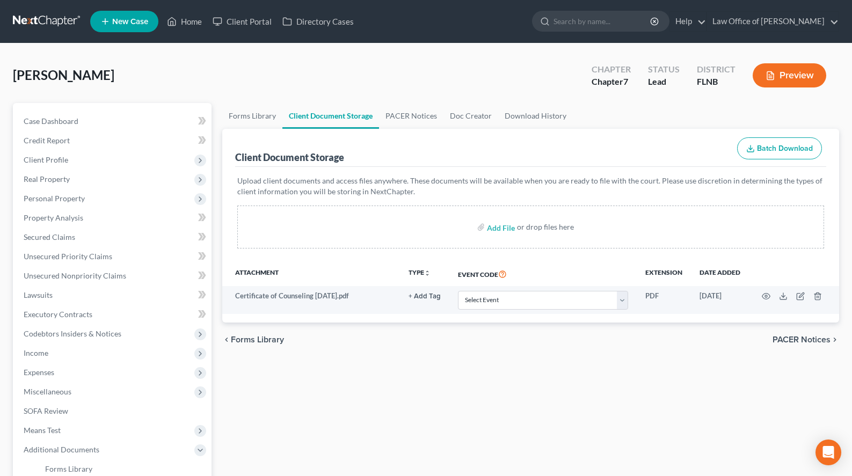
click at [47, 16] on link at bounding box center [47, 21] width 69 height 19
